Goal: Navigation & Orientation: Find specific page/section

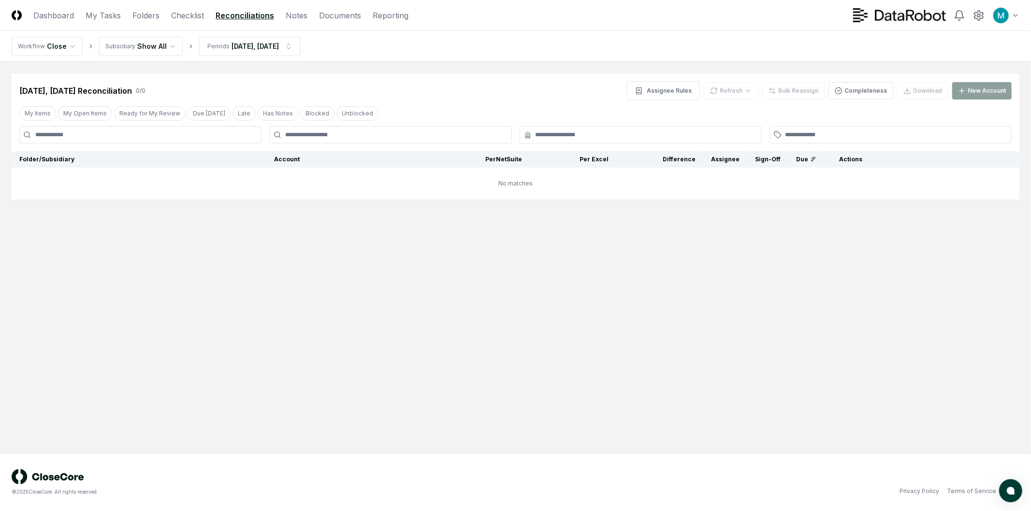
click at [371, 369] on main "Cancel Reassign [DATE], [DATE] Reconciliation 0 / 0 Assignee Rules Refresh Bulk…" at bounding box center [515, 257] width 1031 height 391
click at [177, 16] on link "Checklist" at bounding box center [187, 16] width 33 height 12
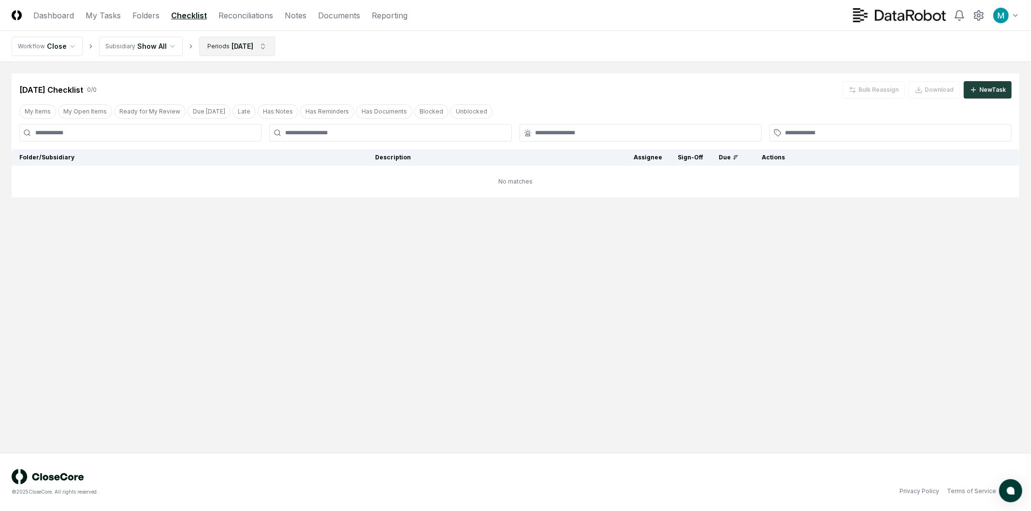
click at [232, 40] on html "CloseCore Dashboard My Tasks Folders Checklist Reconciliations Notes Documents …" at bounding box center [515, 255] width 1031 height 511
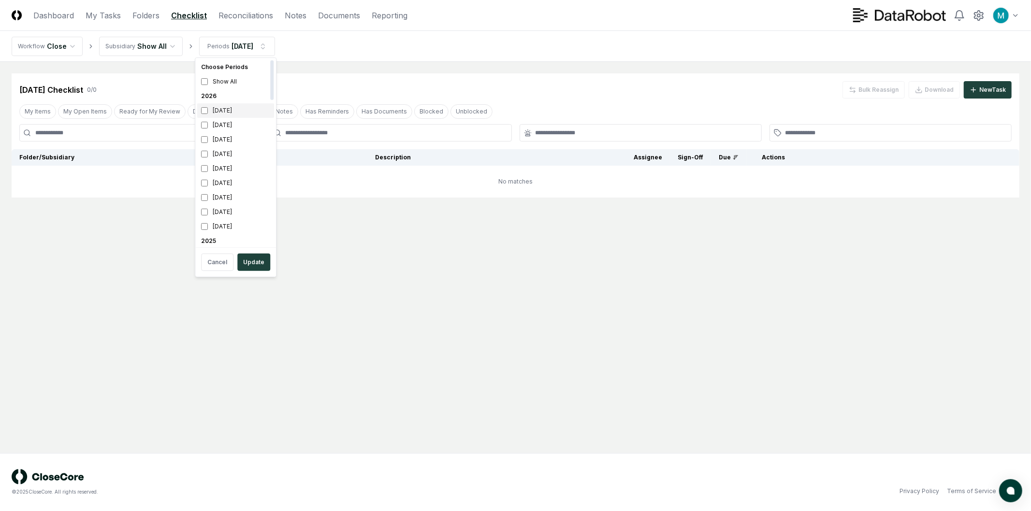
click at [243, 113] on div "[DATE]" at bounding box center [235, 110] width 77 height 14
click at [402, 81] on html "CloseCore Dashboard My Tasks Folders Checklist Reconciliations Notes Documents …" at bounding box center [515, 255] width 1031 height 511
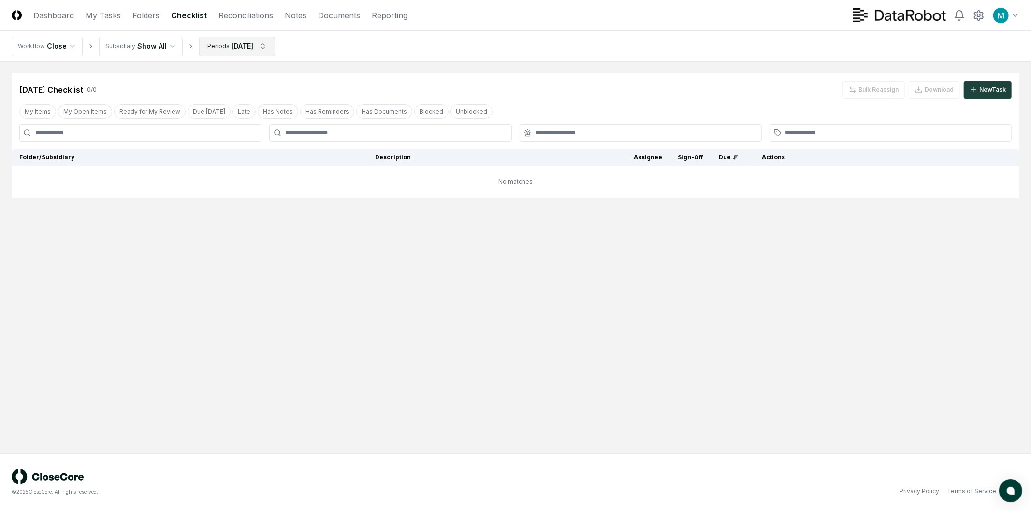
click at [270, 49] on html "CloseCore Dashboard My Tasks Folders Checklist Reconciliations Notes Documents …" at bounding box center [515, 255] width 1031 height 511
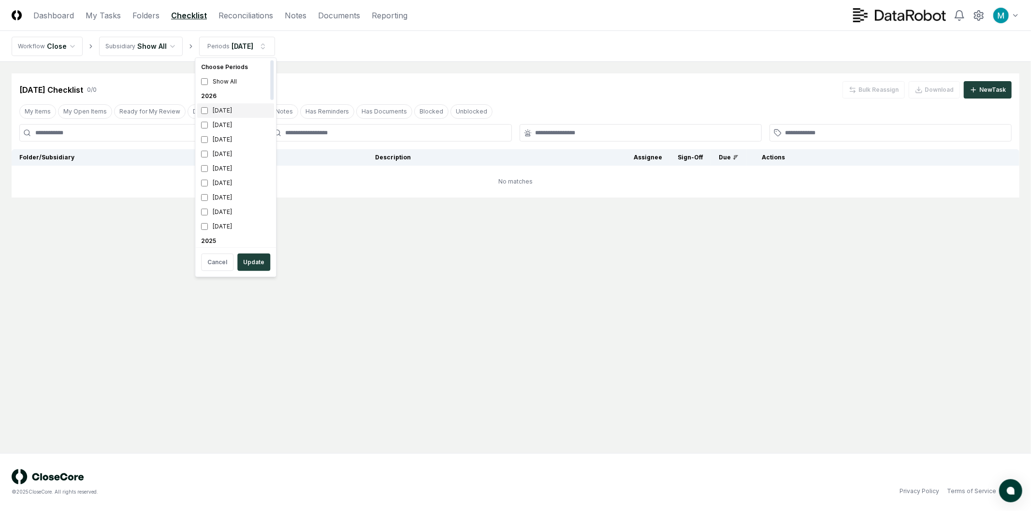
click at [239, 114] on div "[DATE]" at bounding box center [235, 110] width 77 height 14
click at [237, 124] on div "[DATE]" at bounding box center [235, 125] width 77 height 14
click at [259, 259] on button "Update" at bounding box center [253, 262] width 33 height 17
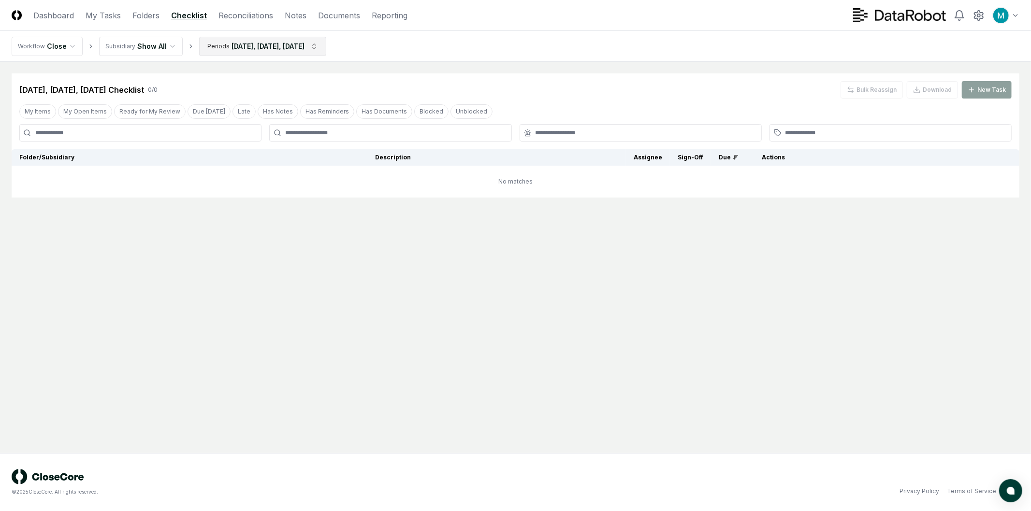
click at [278, 46] on html "CloseCore Dashboard My Tasks Folders Checklist Reconciliations Notes Documents …" at bounding box center [515, 255] width 1031 height 511
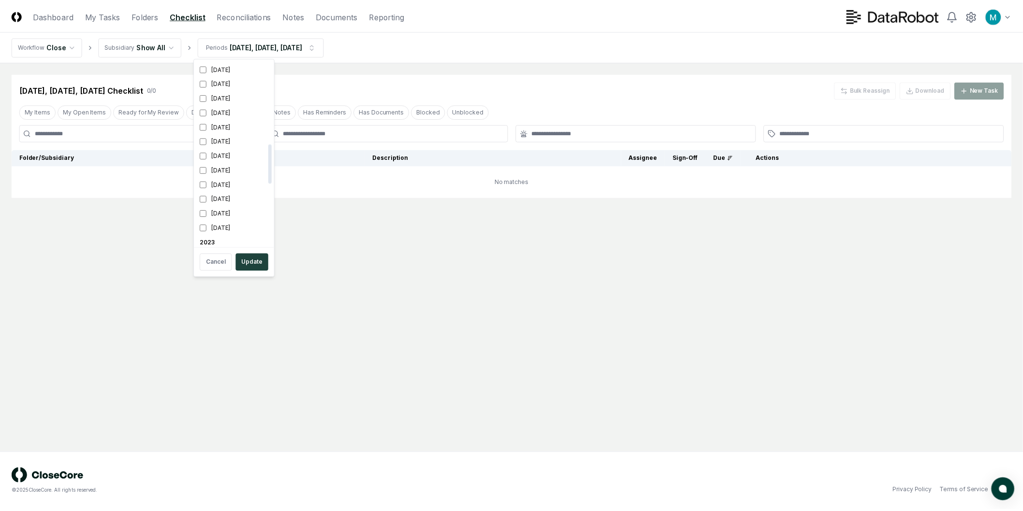
scroll to position [683, 0]
click at [212, 240] on div "[DATE]" at bounding box center [235, 239] width 77 height 14
click at [231, 221] on div "[DATE]" at bounding box center [235, 224] width 77 height 14
click at [250, 259] on button "Update" at bounding box center [253, 262] width 33 height 17
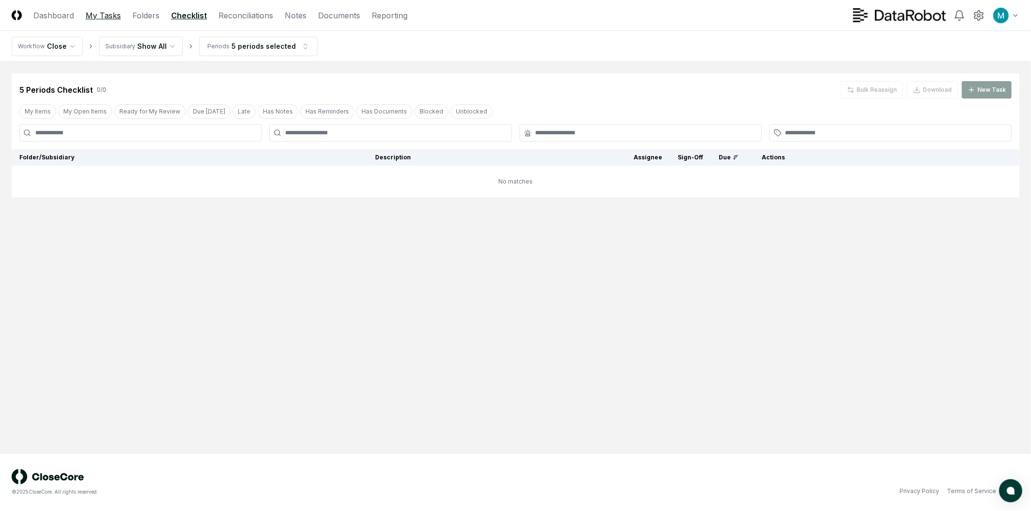
click at [93, 16] on link "My Tasks" at bounding box center [103, 16] width 35 height 12
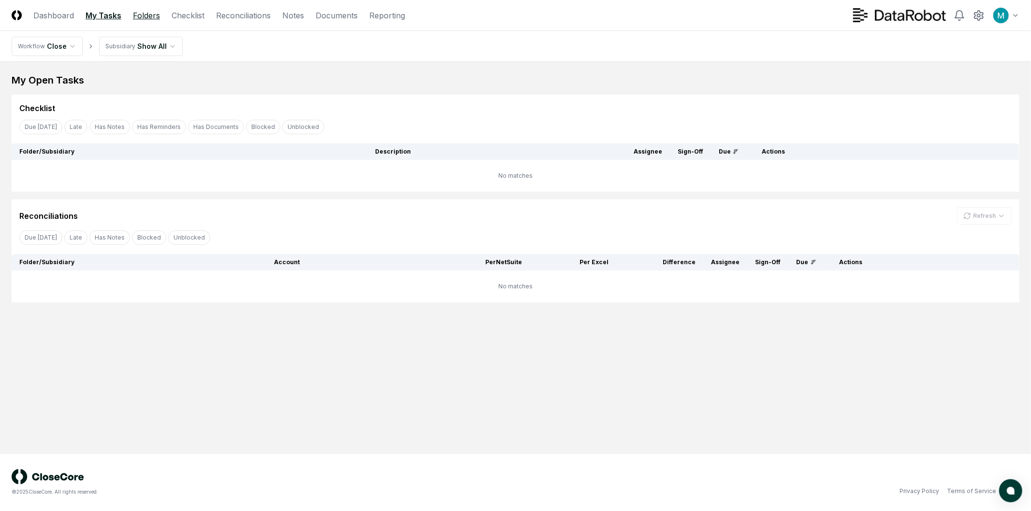
click at [152, 15] on link "Folders" at bounding box center [146, 16] width 27 height 12
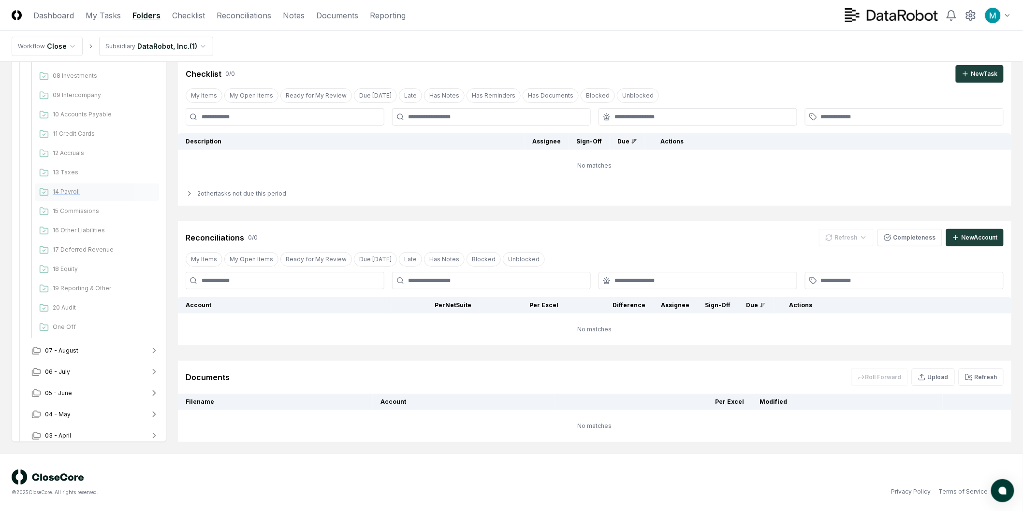
scroll to position [387, 0]
click at [91, 428] on button "2023" at bounding box center [89, 431] width 155 height 21
click at [102, 321] on button "09 - October" at bounding box center [95, 323] width 143 height 21
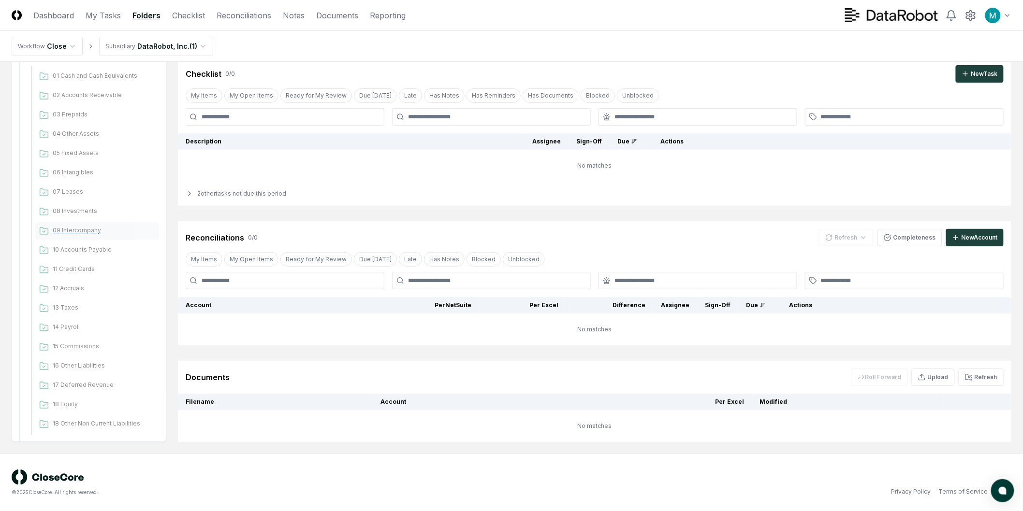
click at [126, 234] on div "09 Intercompany" at bounding box center [97, 231] width 124 height 17
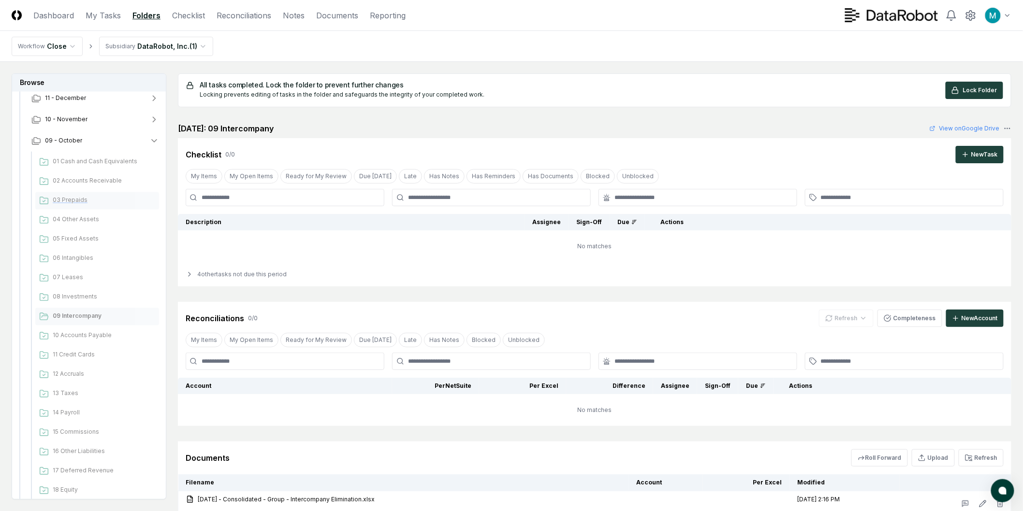
scroll to position [794, 0]
click at [218, 279] on div "4 other tasks not due this period" at bounding box center [594, 274] width 833 height 24
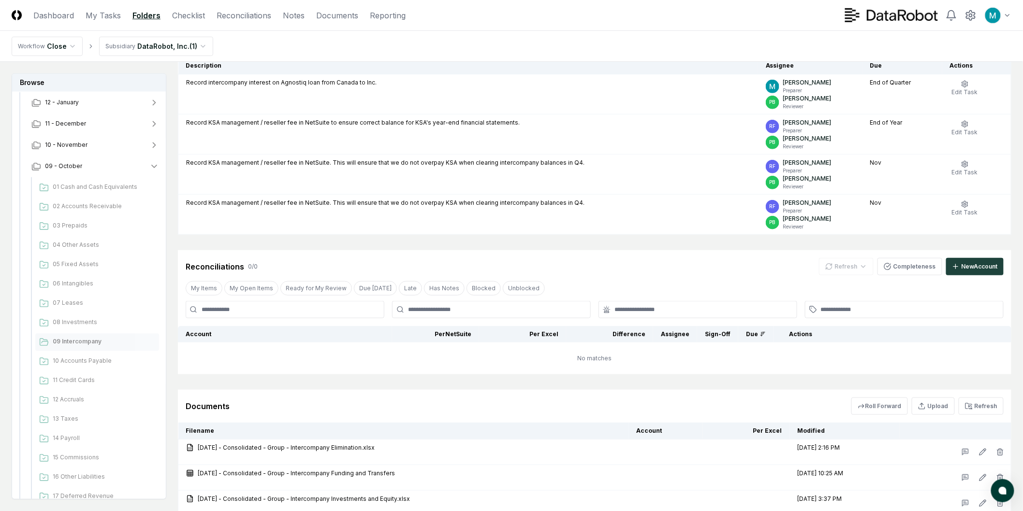
scroll to position [308, 0]
